Goal: Find specific page/section: Find specific page/section

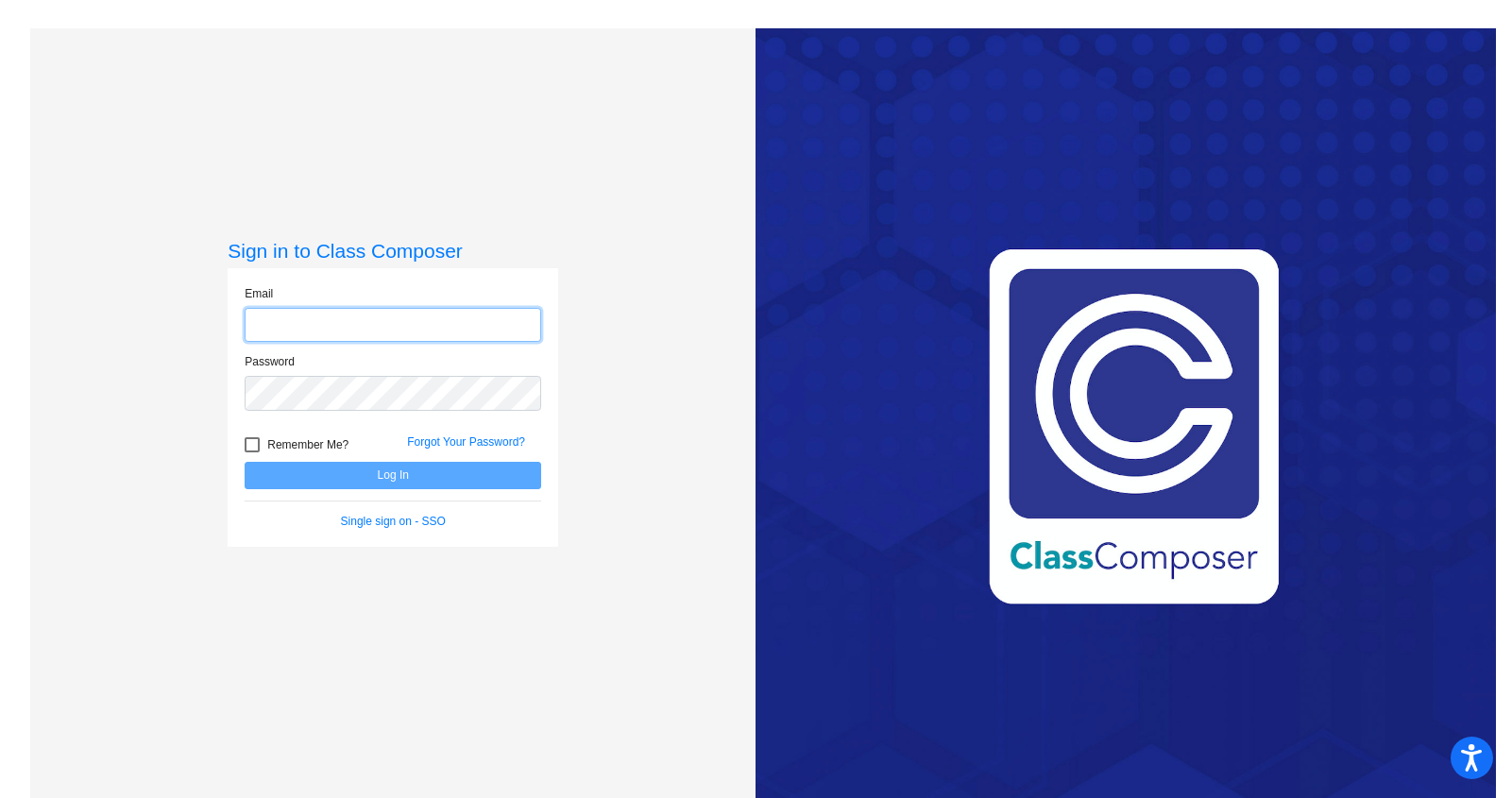
type input "[EMAIL_ADDRESS][DOMAIN_NAME]"
click at [388, 480] on button "Log In" at bounding box center [392, 476] width 296 height 27
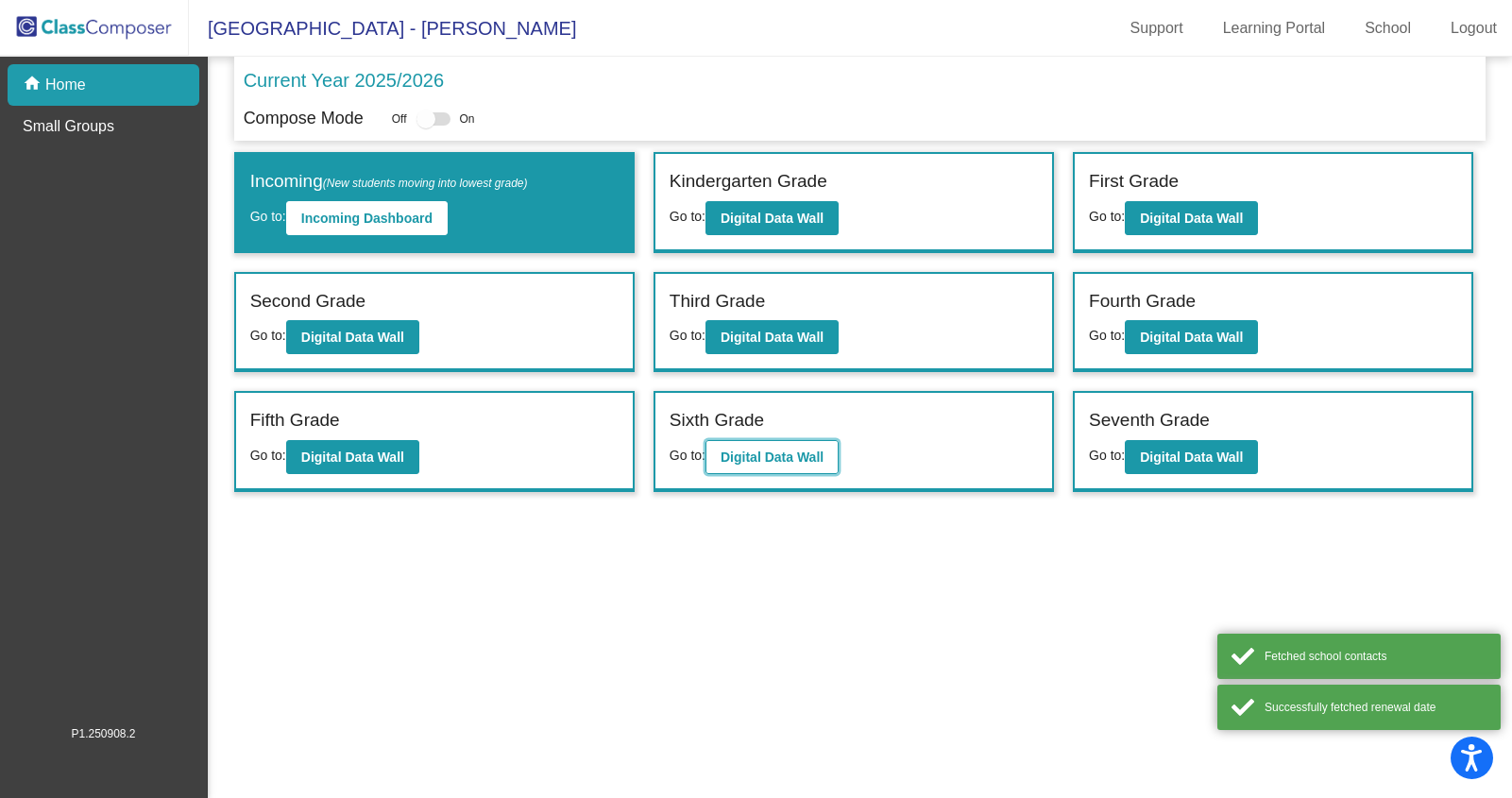
click at [728, 455] on b "Digital Data Wall" at bounding box center [772, 457] width 103 height 15
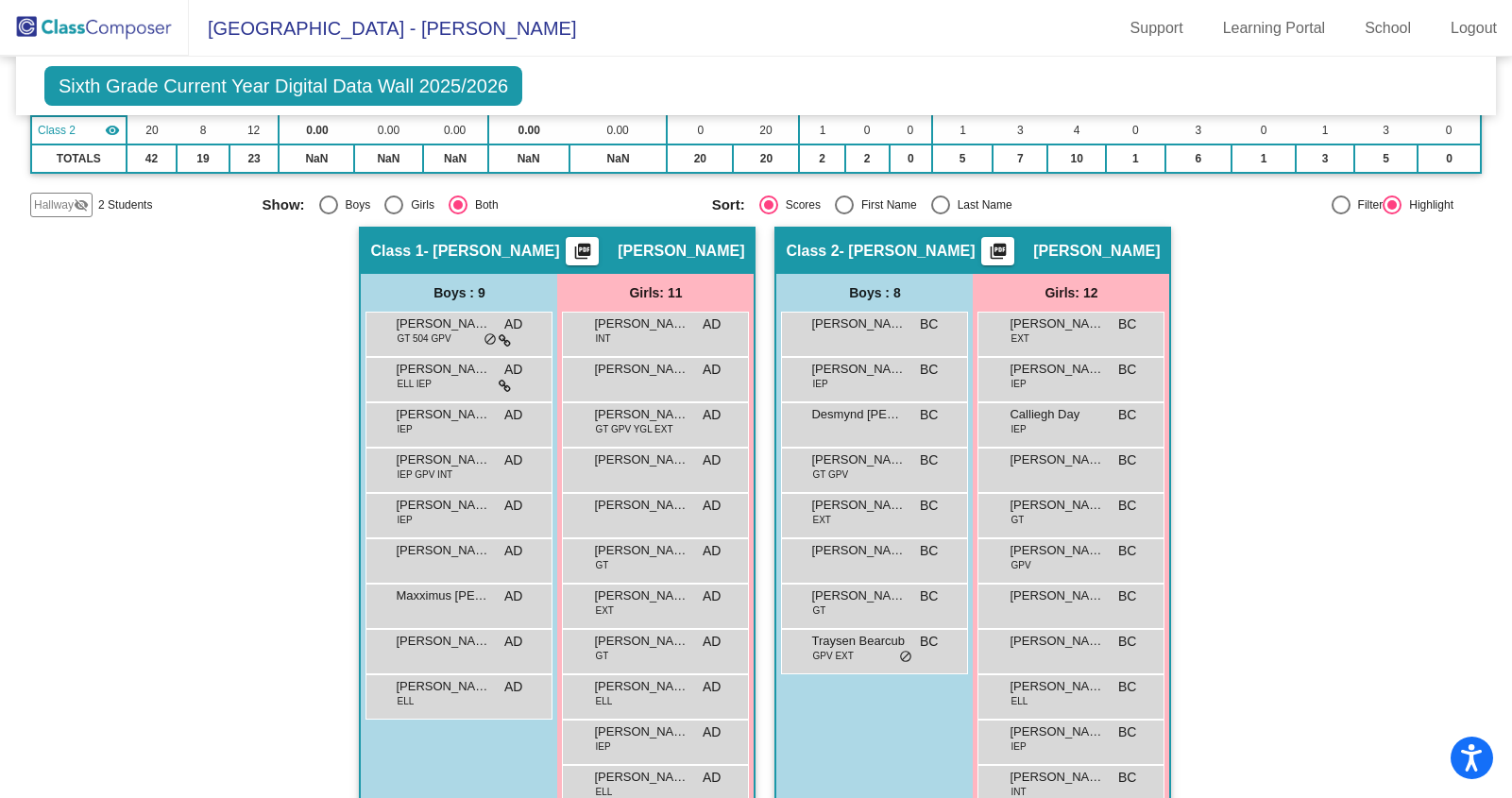
scroll to position [283, 0]
